Goal: Task Accomplishment & Management: Complete application form

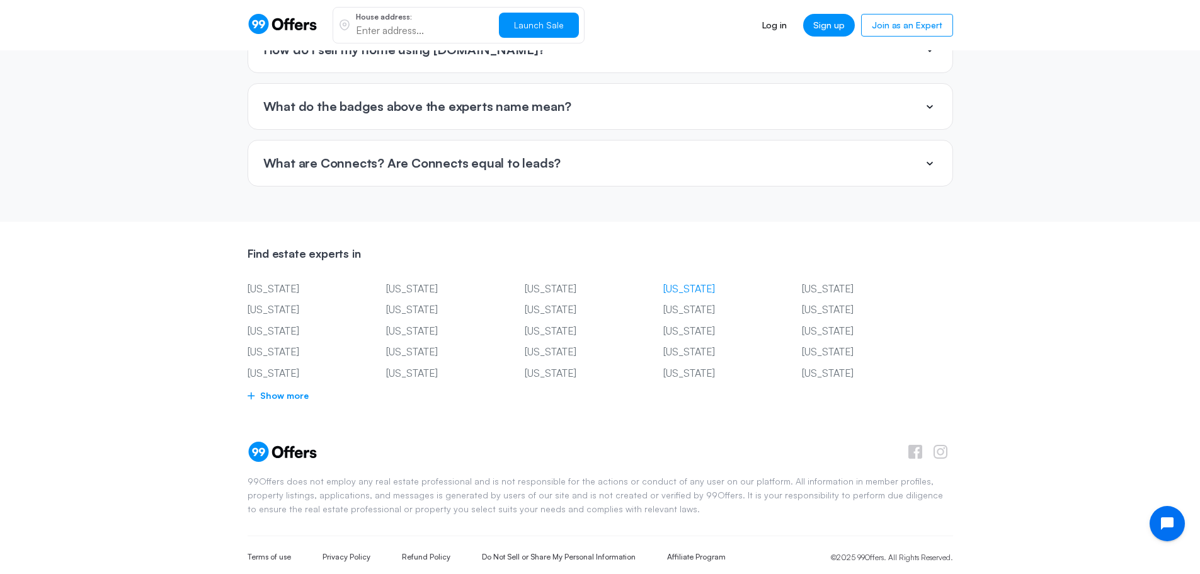
click at [690, 281] on link "[US_STATE]" at bounding box center [713, 289] width 101 height 16
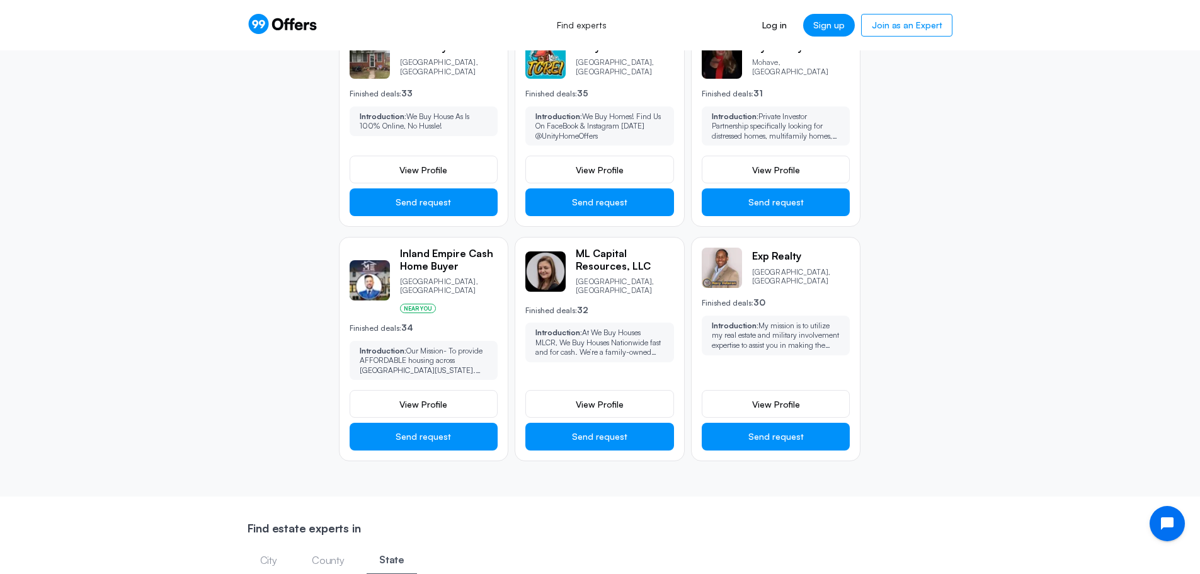
scroll to position [2394, 0]
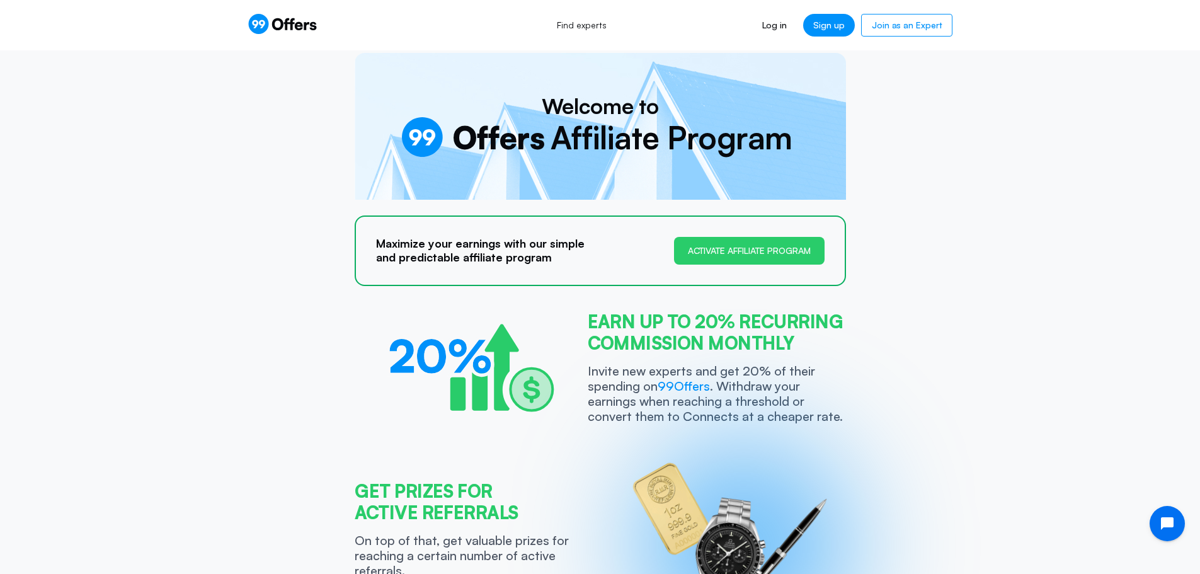
scroll to position [14, 0]
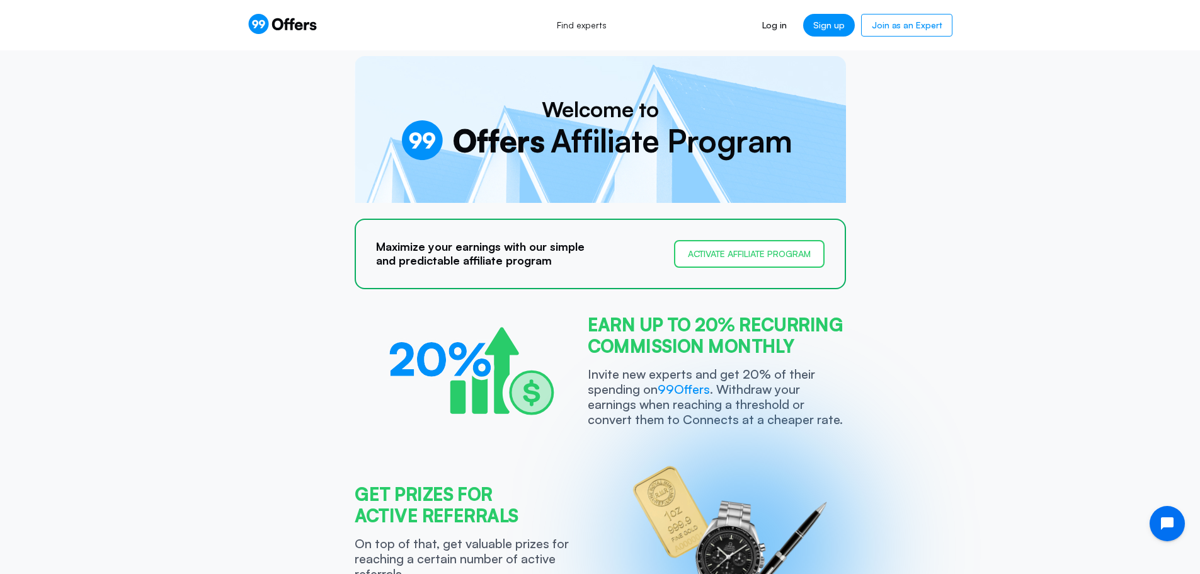
click at [771, 260] on button "Activate affiliate program" at bounding box center [749, 254] width 151 height 28
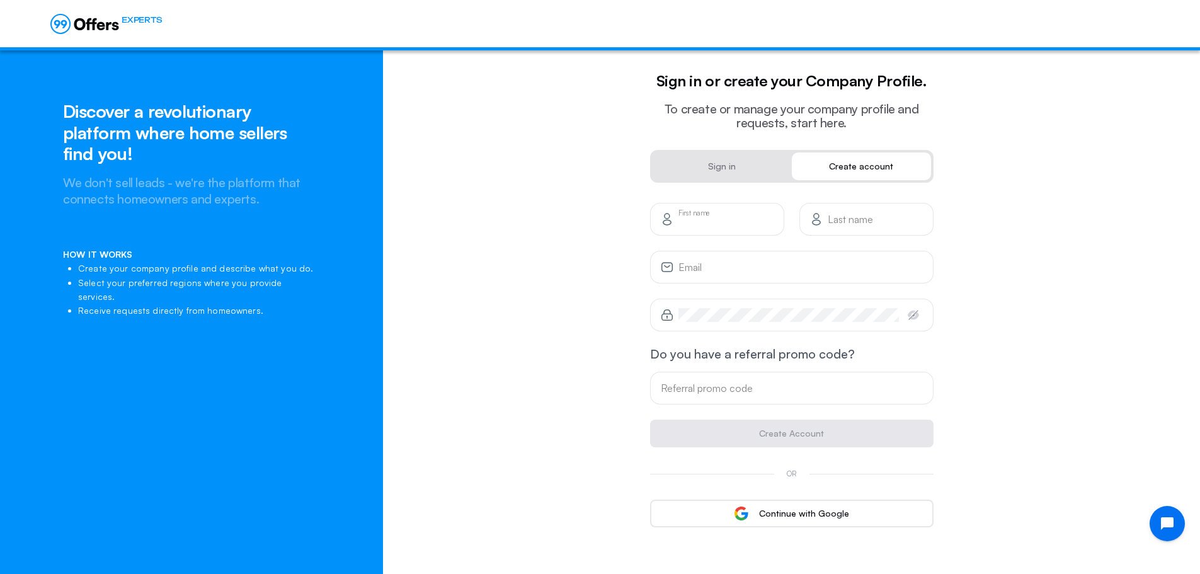
click at [721, 216] on div "First name" at bounding box center [726, 219] width 95 height 14
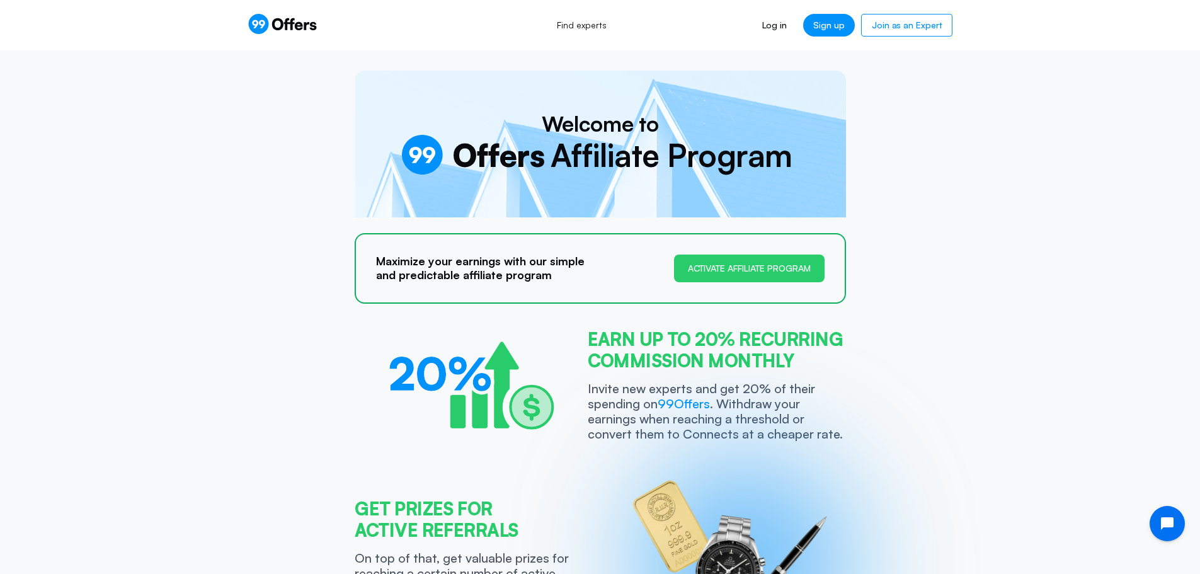
click at [280, 26] on icon at bounding box center [283, 24] width 70 height 20
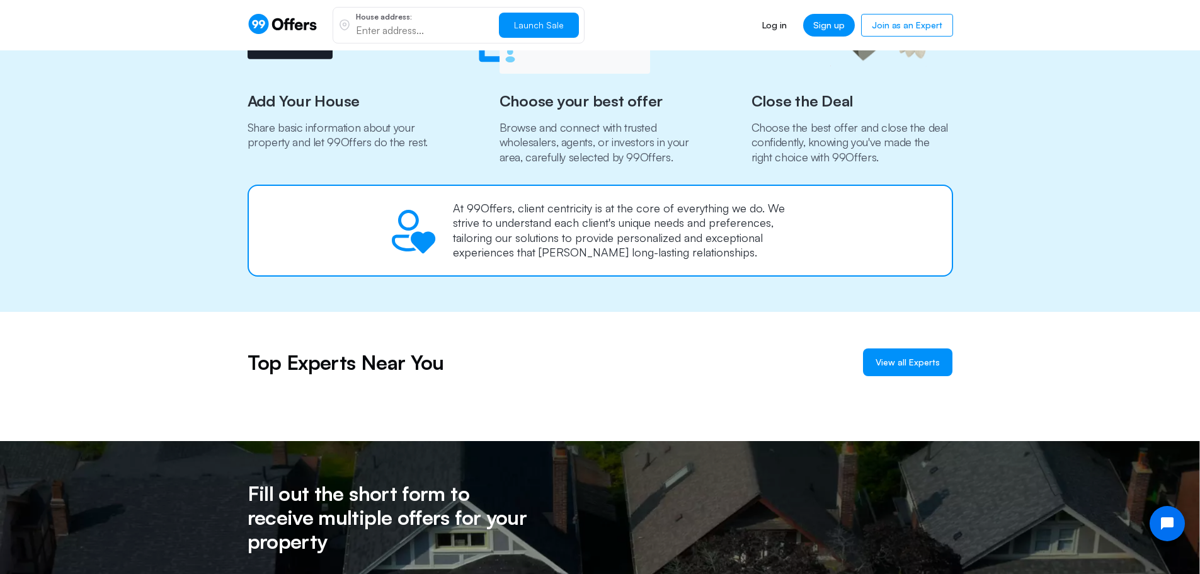
scroll to position [378, 0]
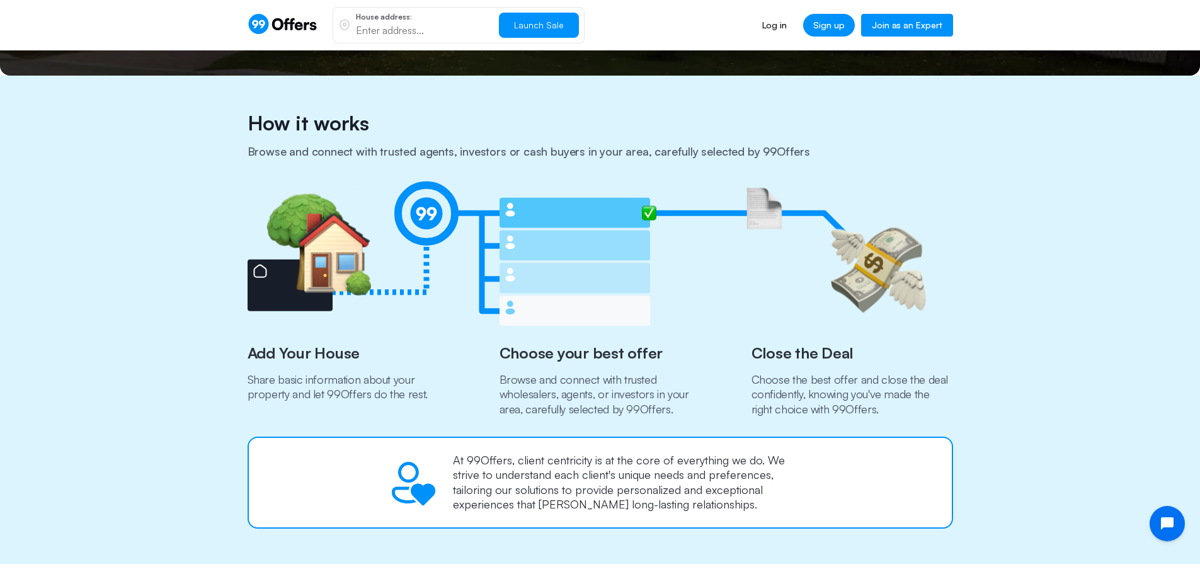
click at [900, 26] on link "Join as an Expert" at bounding box center [906, 25] width 91 height 23
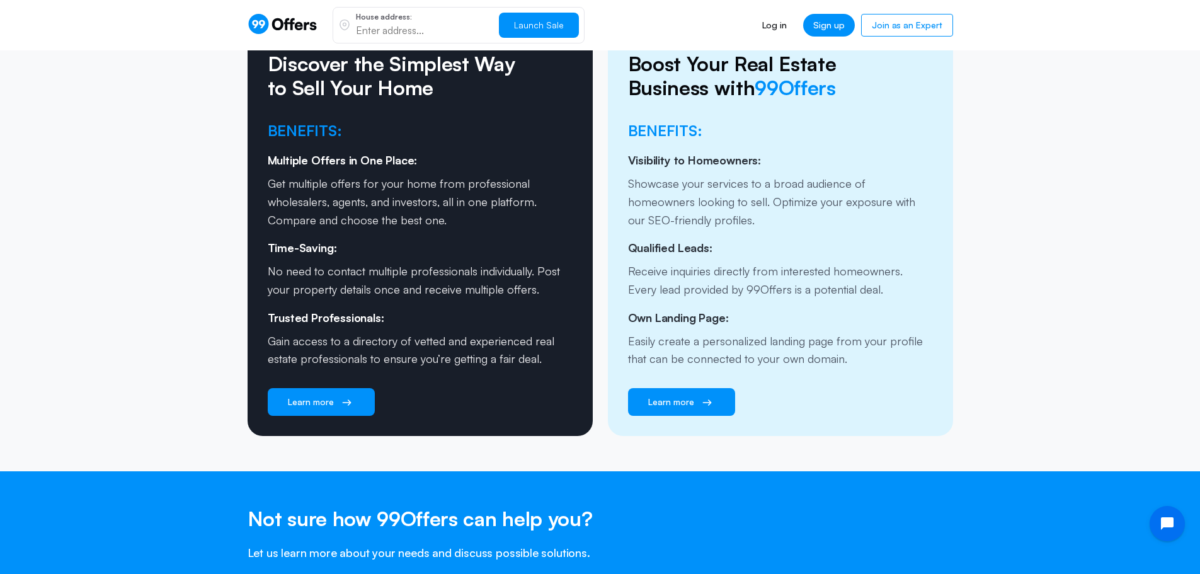
scroll to position [1827, 0]
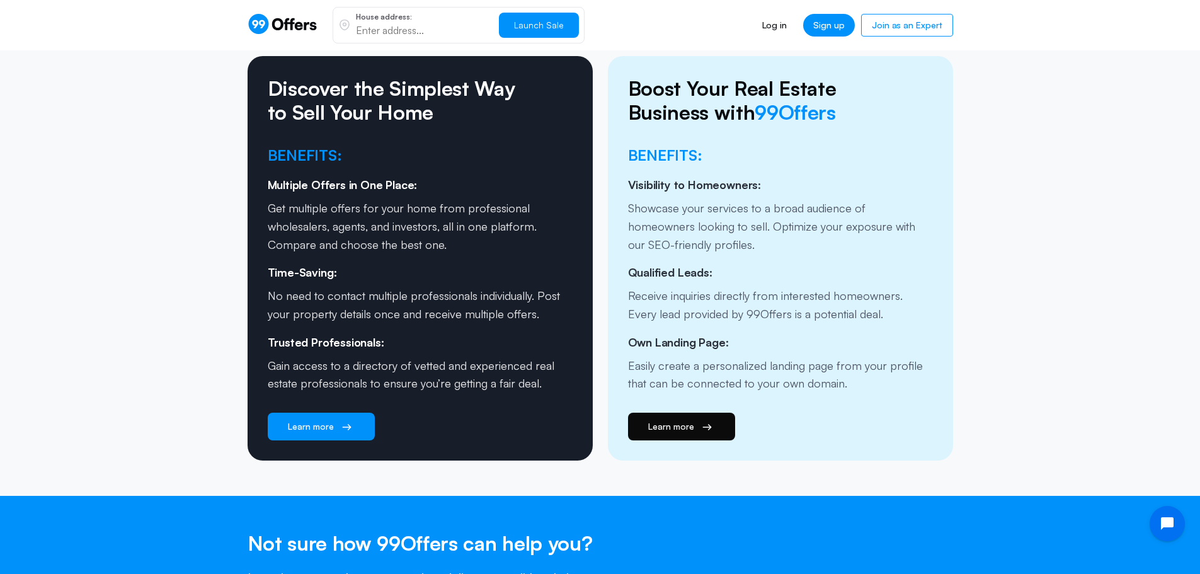
click at [704, 420] on icon at bounding box center [707, 428] width 16 height 16
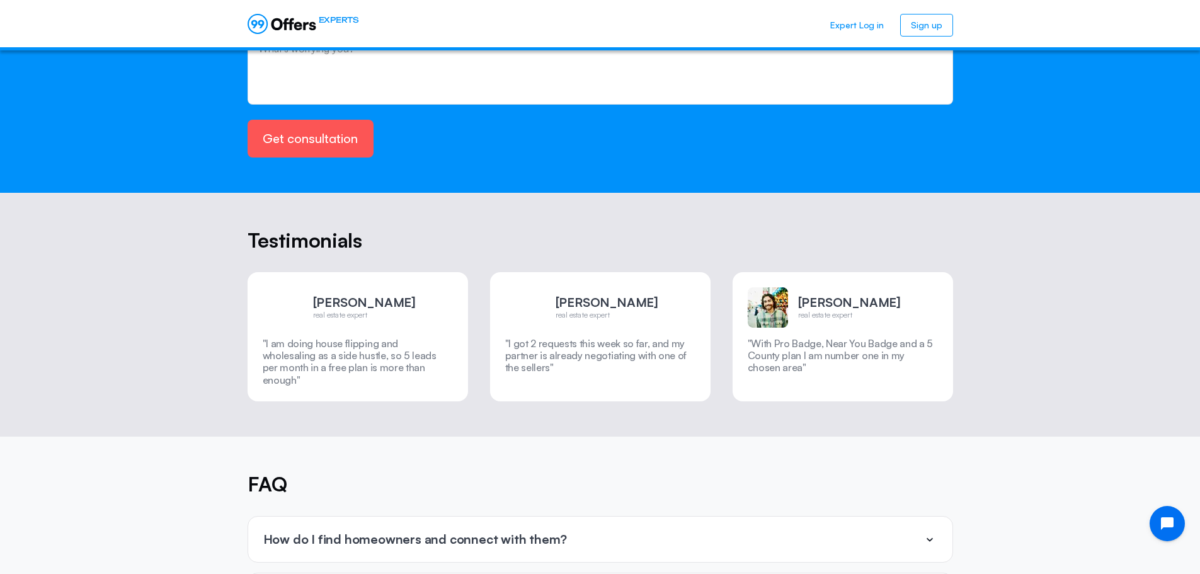
scroll to position [4284, 0]
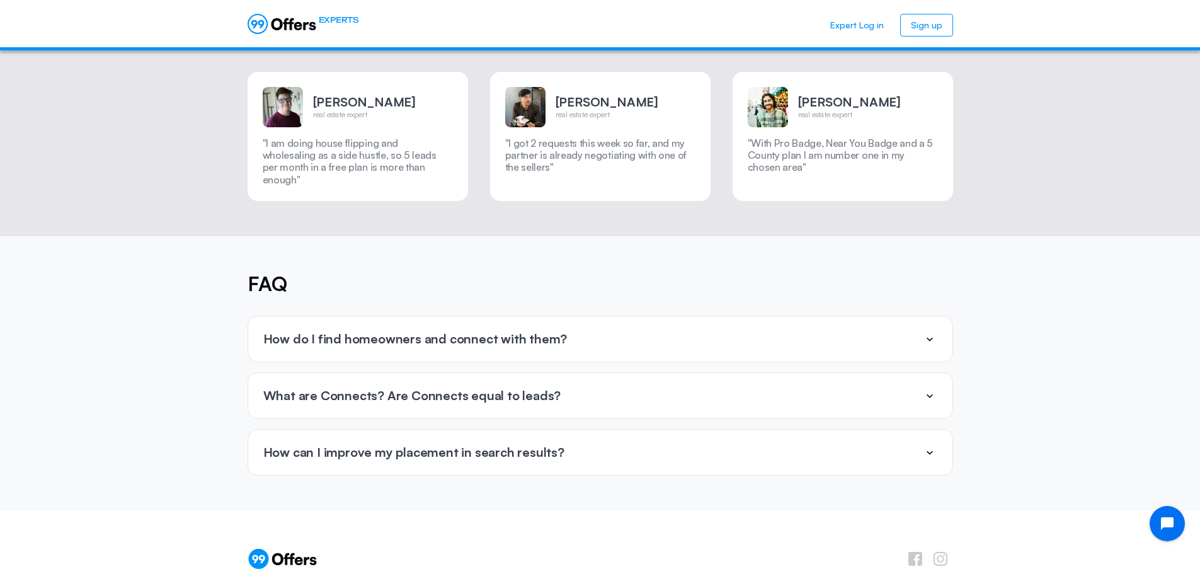
click at [937, 316] on div "How do I find homeowners and connect with them?" at bounding box center [600, 338] width 704 height 45
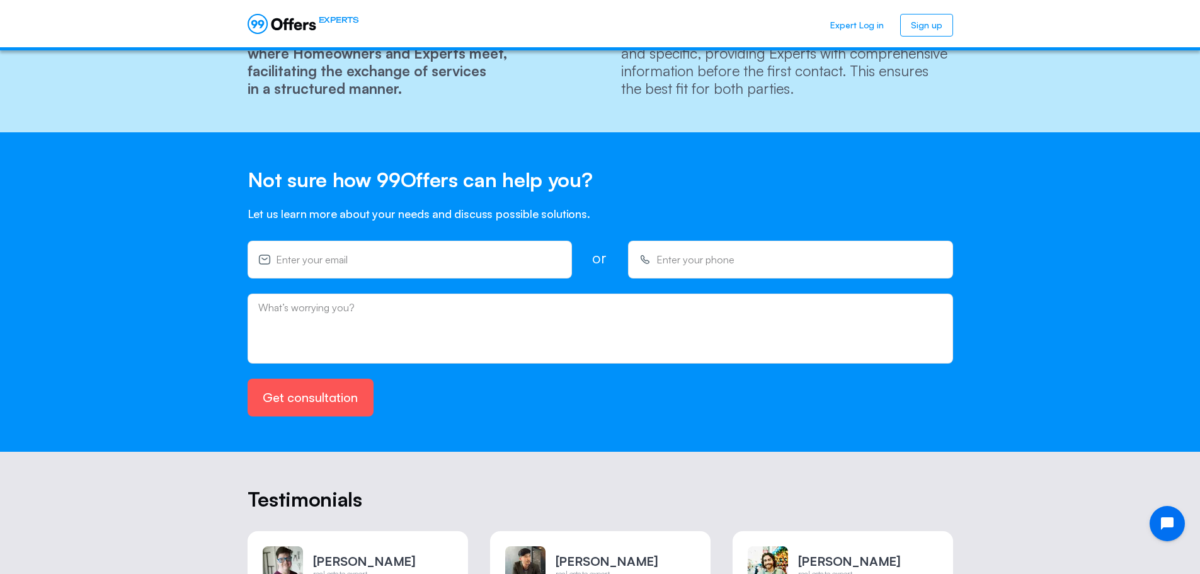
scroll to position [3809, 0]
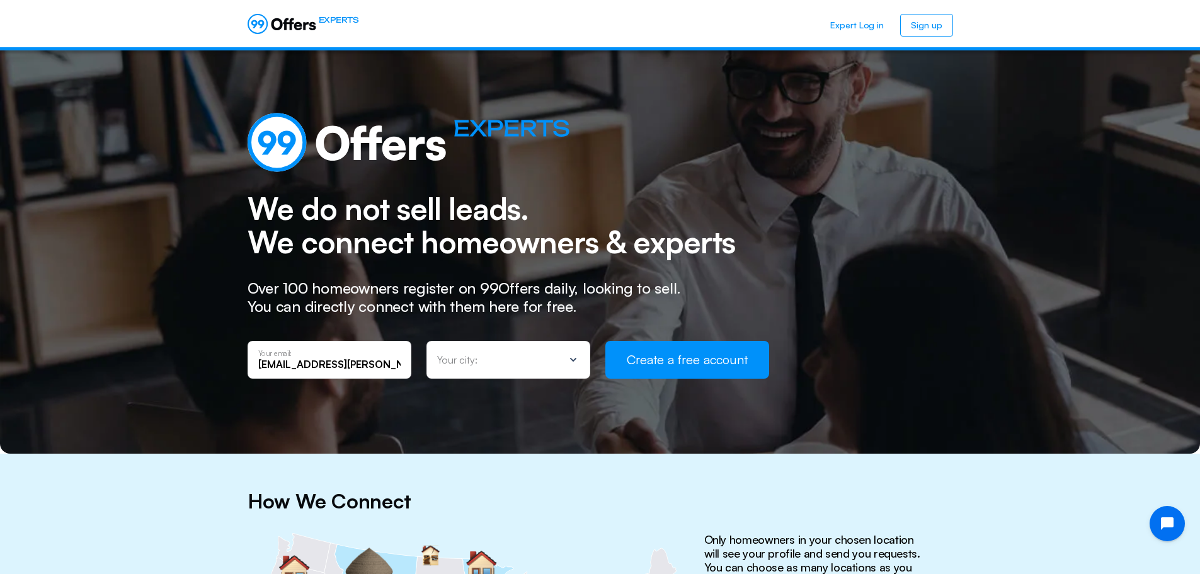
type input "[EMAIL_ADDRESS][PERSON_NAME][DOMAIN_NAME]"
click at [502, 365] on div "Your city:" at bounding box center [500, 359] width 127 height 13
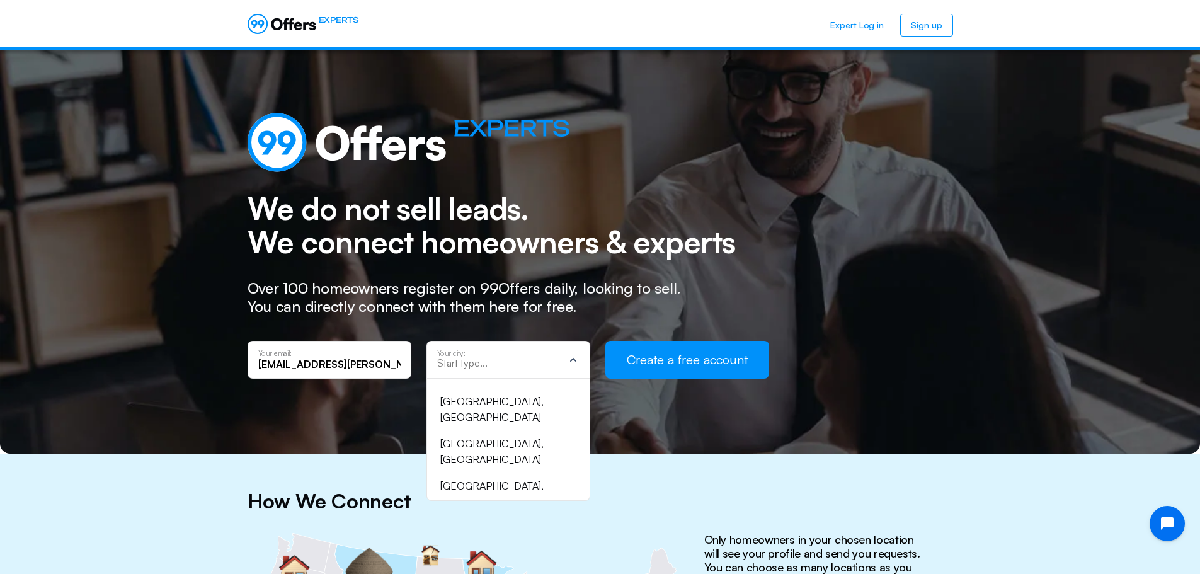
click at [510, 360] on input "text" at bounding box center [500, 362] width 127 height 11
type input "tem"
click at [496, 436] on div "Temecula, [GEOGRAPHIC_DATA]" at bounding box center [500, 452] width 121 height 32
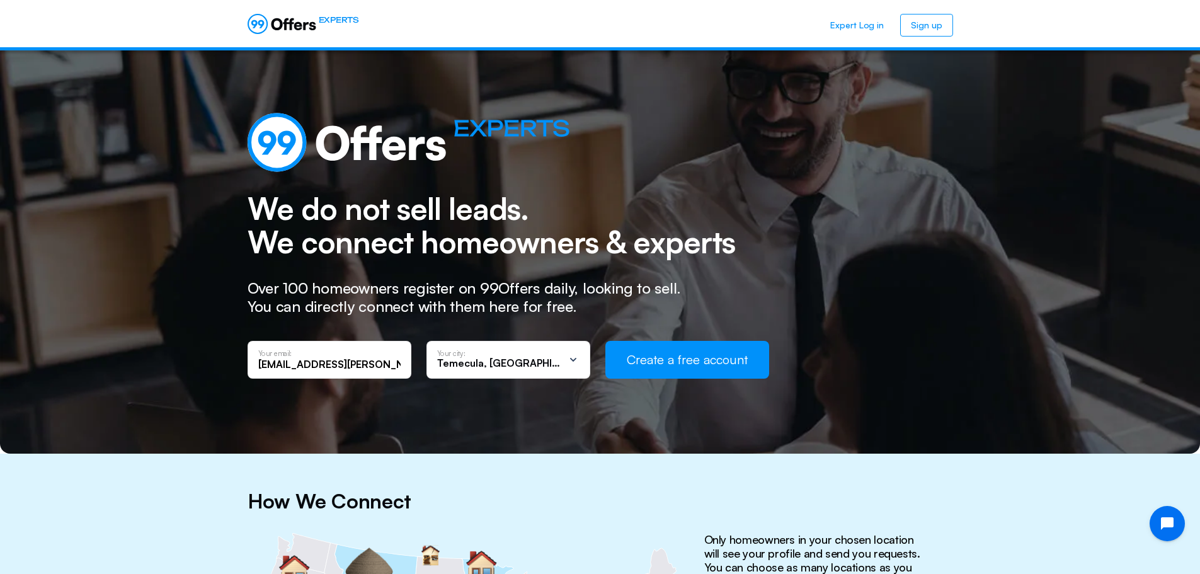
click at [689, 369] on button "Create a free account" at bounding box center [687, 360] width 164 height 38
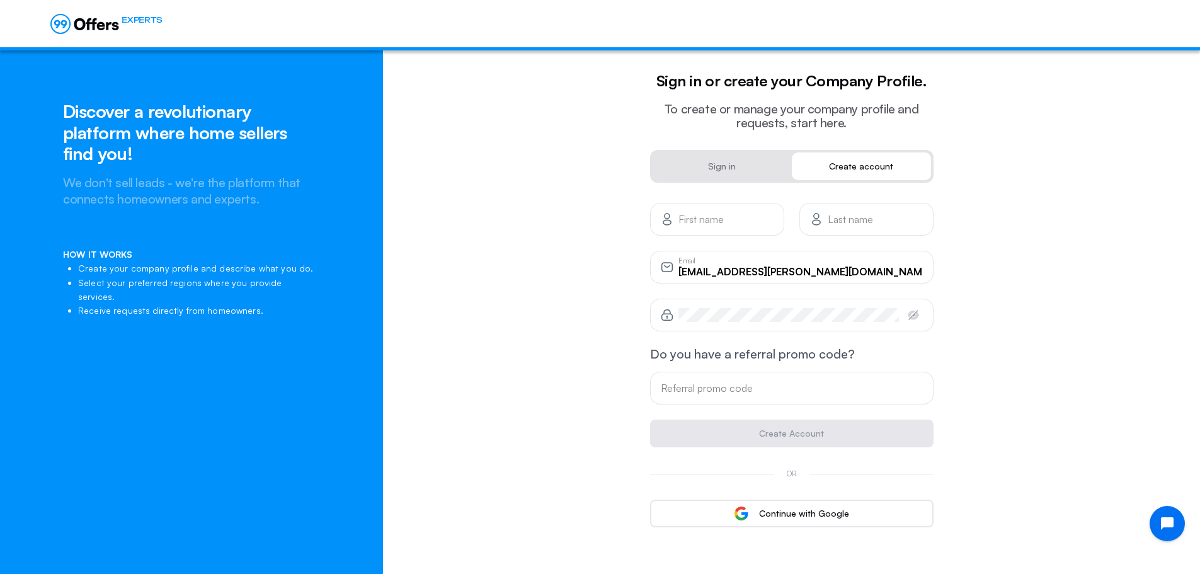
click at [721, 229] on div "First name" at bounding box center [717, 219] width 134 height 33
type input "joneika"
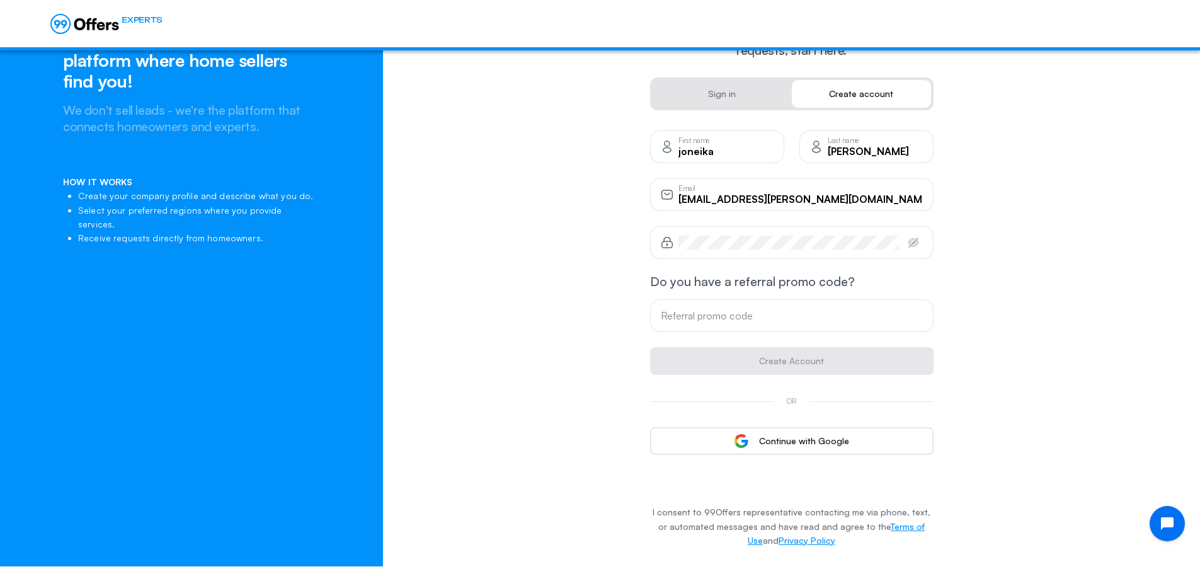
scroll to position [77, 0]
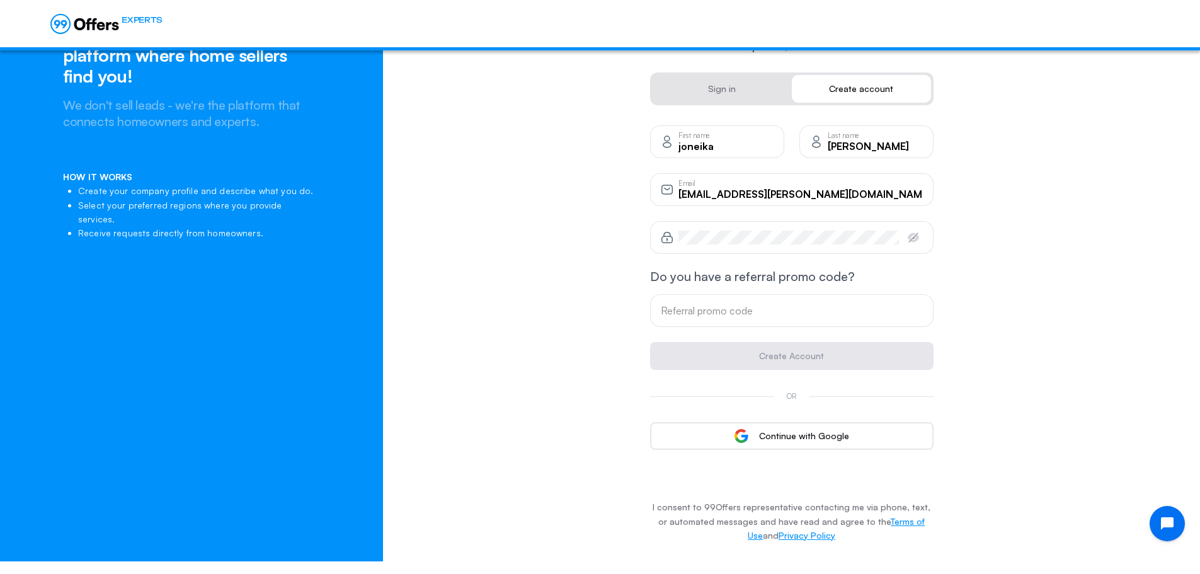
type input "[PERSON_NAME]"
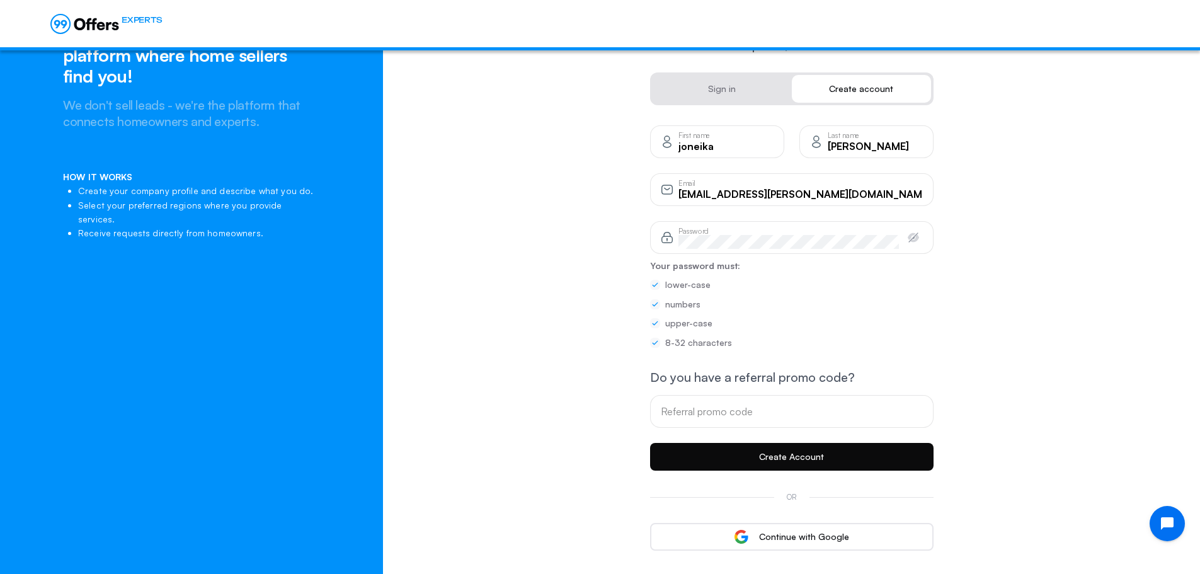
click at [834, 454] on button "Create Account" at bounding box center [792, 457] width 284 height 28
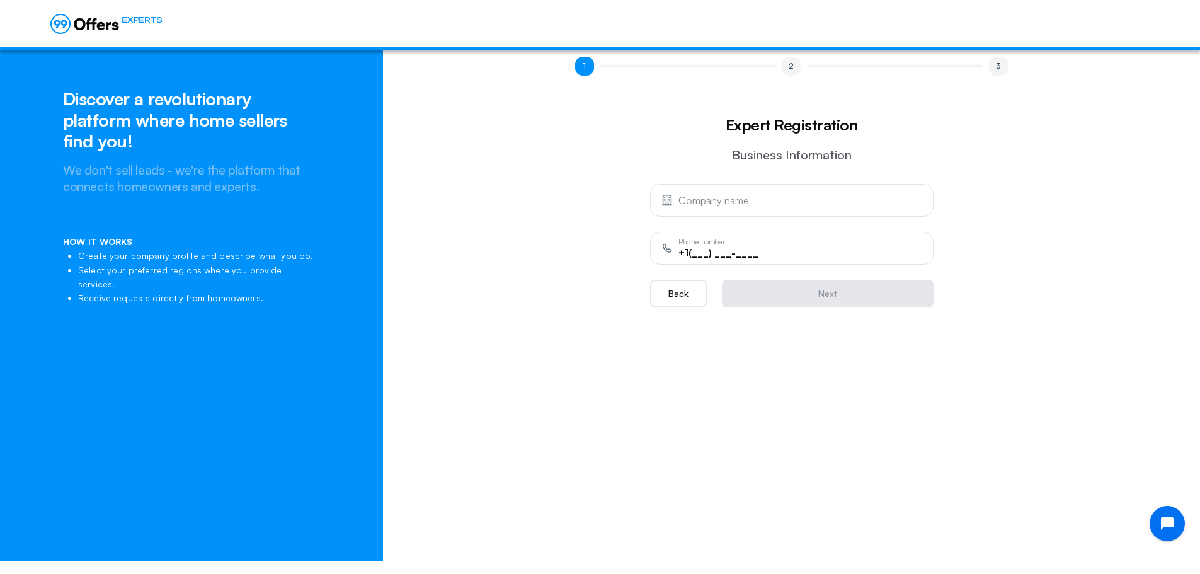
scroll to position [13, 0]
click at [821, 200] on input "text" at bounding box center [801, 205] width 244 height 14
type input "[PERSON_NAME] Realty"
click at [691, 253] on input "+1(___) ___-____" at bounding box center [801, 253] width 244 height 14
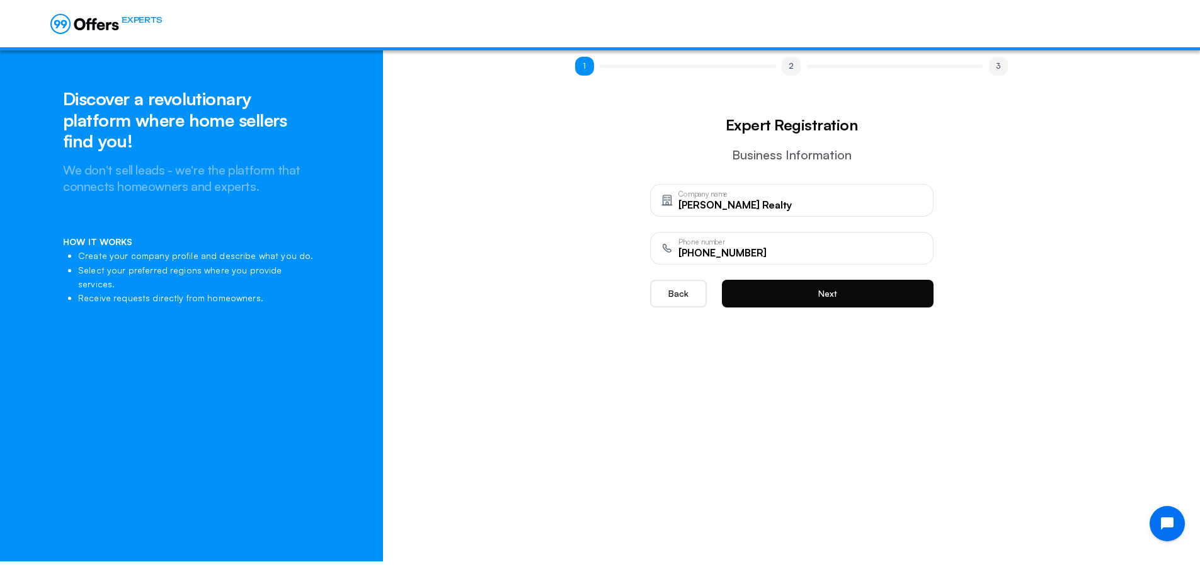
type input "[PHONE_NUMBER]"
click at [781, 297] on button "Next" at bounding box center [828, 294] width 212 height 28
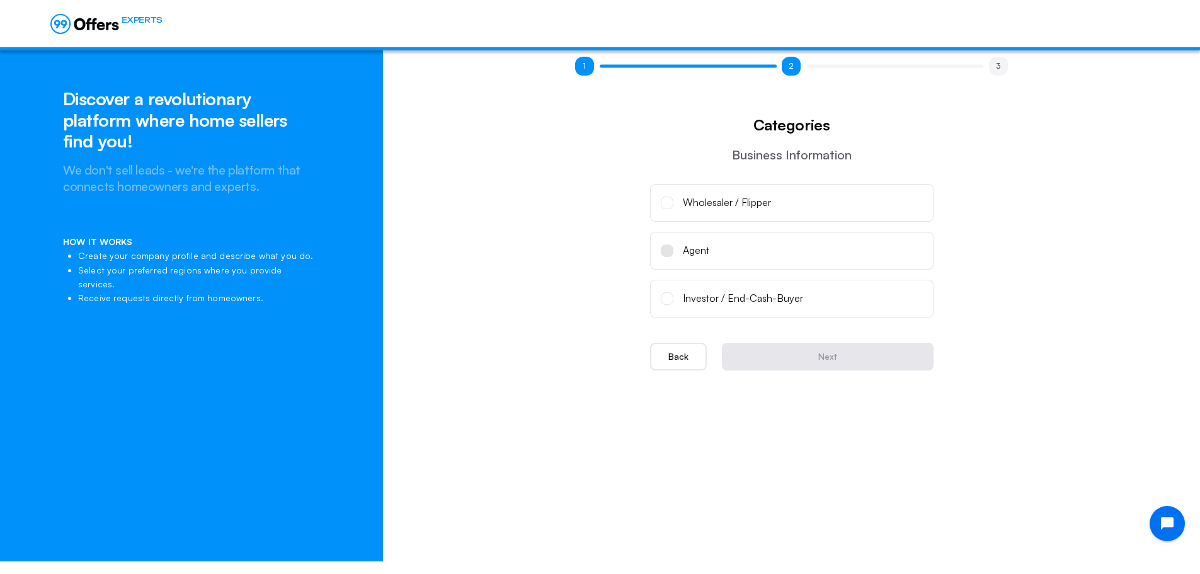
click at [664, 252] on span at bounding box center [667, 250] width 13 height 13
click at [0, 0] on input "Agent" at bounding box center [0, 0] width 0 height 0
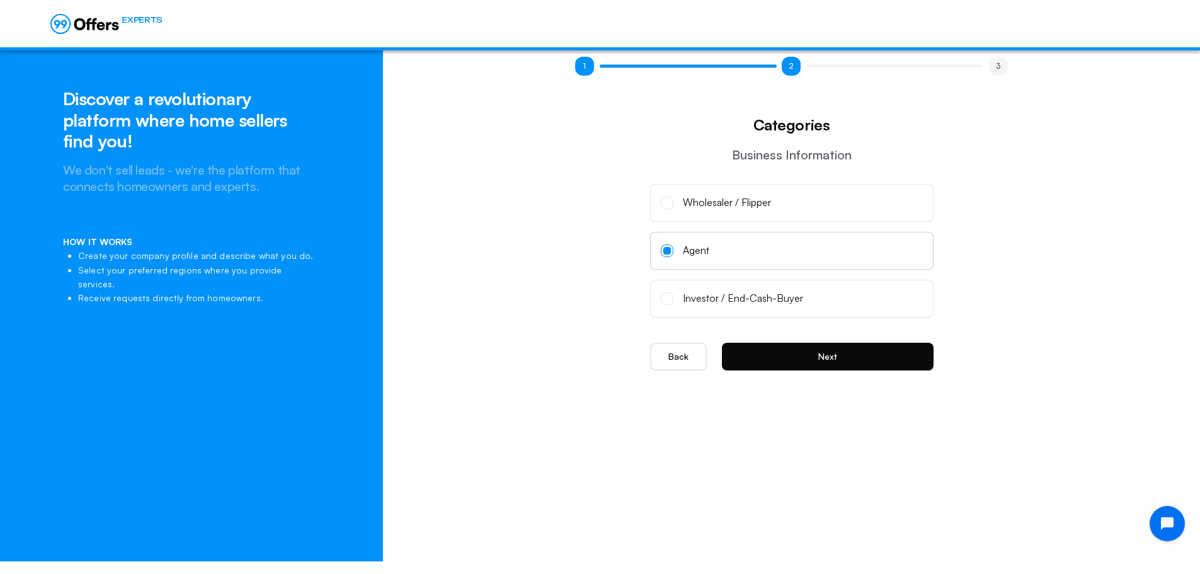
click at [811, 357] on button "Next" at bounding box center [828, 357] width 212 height 28
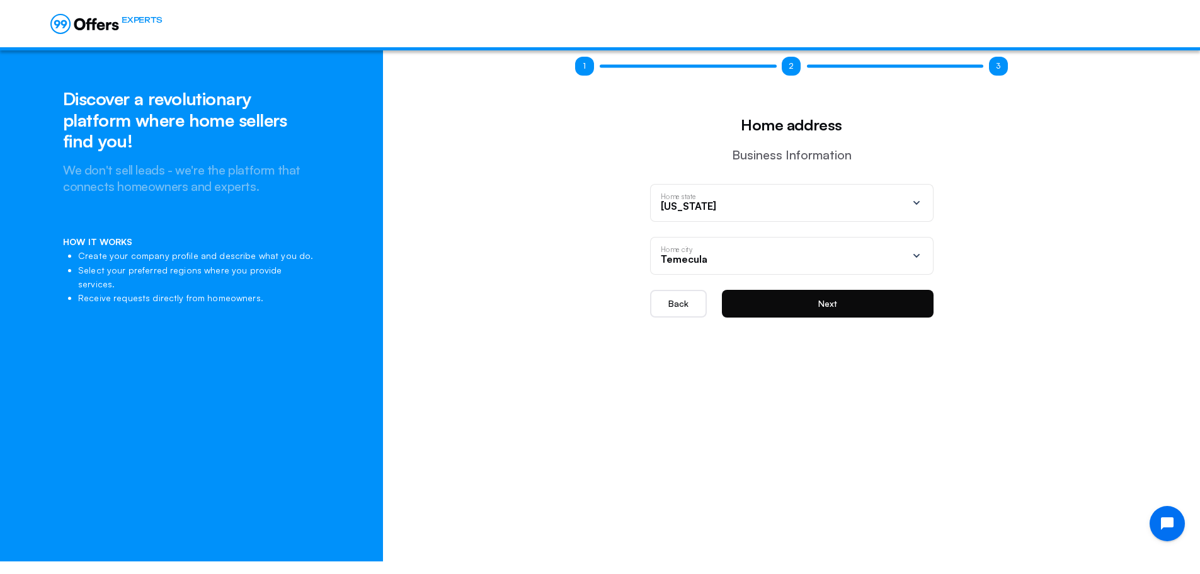
click at [856, 306] on button "Next" at bounding box center [828, 304] width 212 height 28
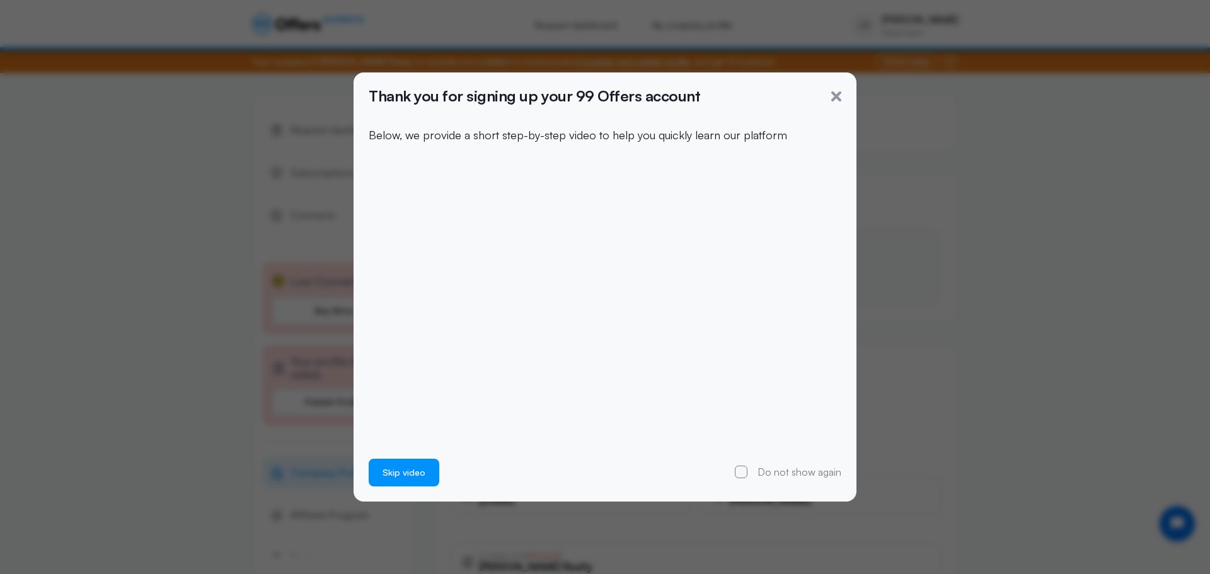
click at [410, 483] on button "Skip video" at bounding box center [404, 473] width 71 height 28
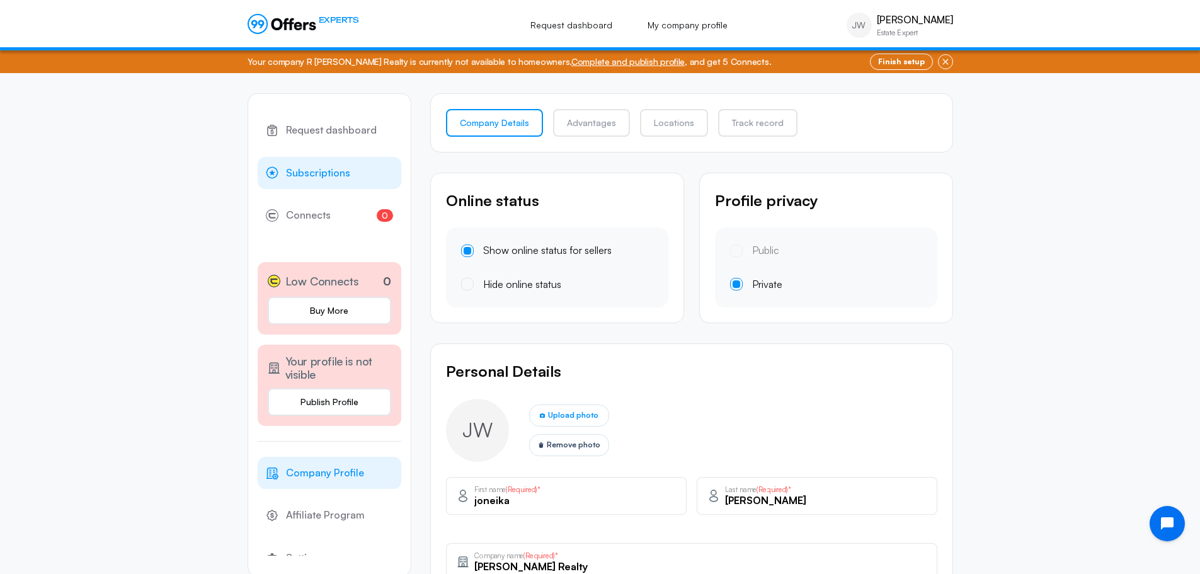
click at [325, 171] on span "Subscriptions" at bounding box center [318, 173] width 64 height 16
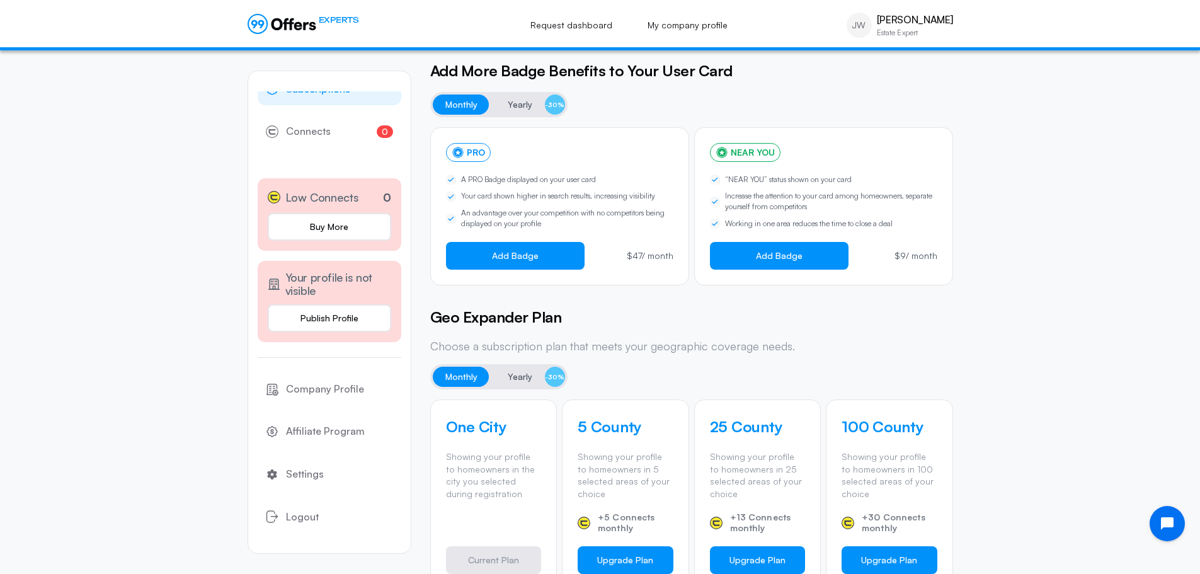
scroll to position [104, 0]
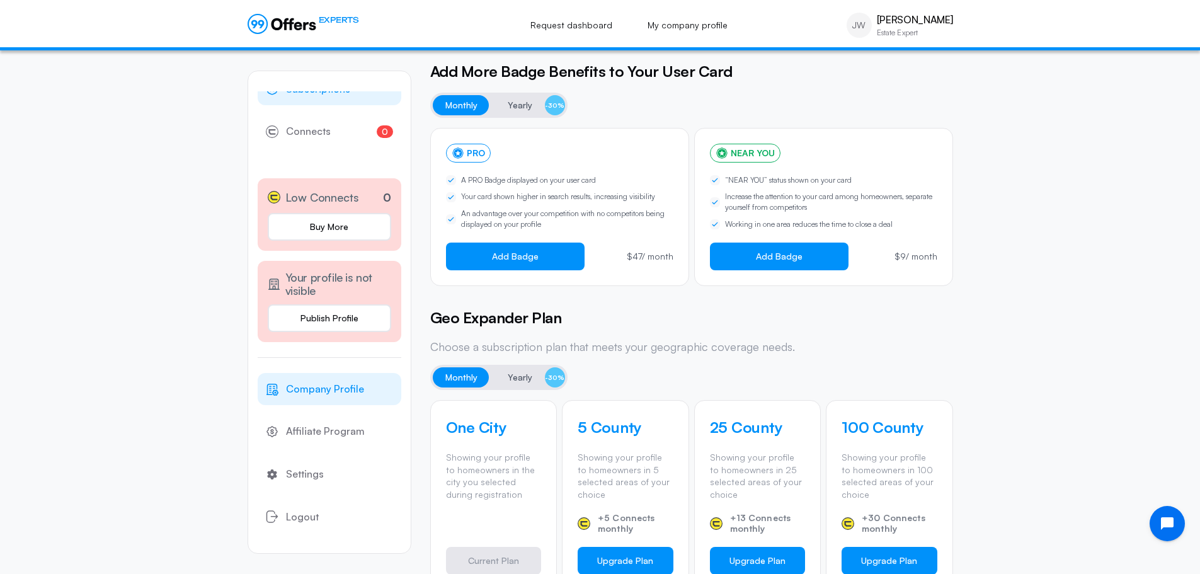
click at [338, 393] on span "Company Profile" at bounding box center [325, 389] width 78 height 16
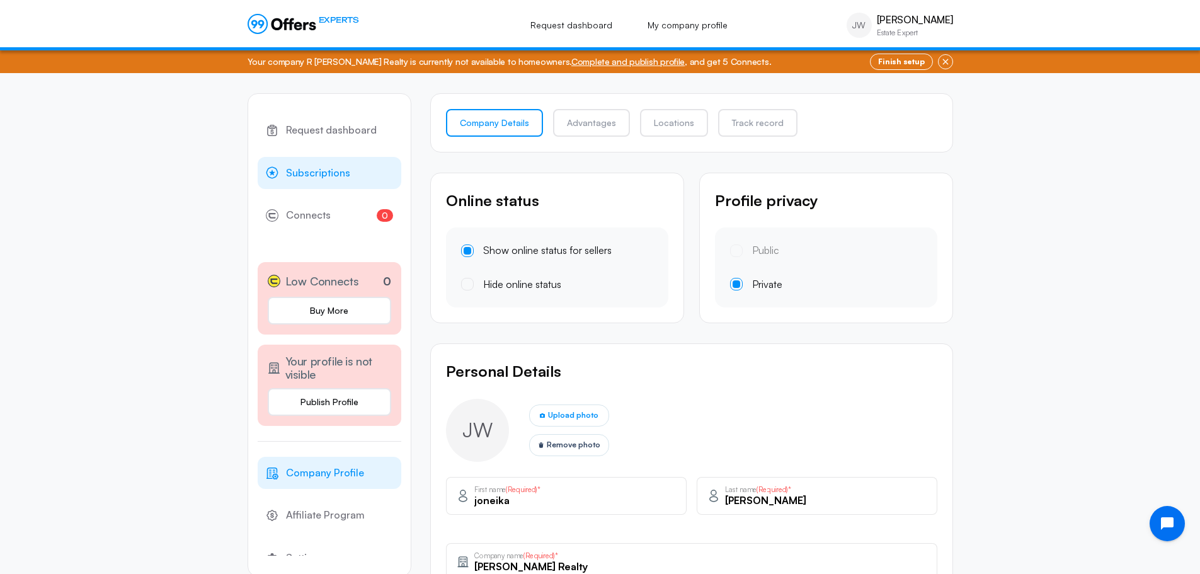
click at [336, 173] on span "Subscriptions" at bounding box center [318, 173] width 64 height 16
